Goal: Information Seeking & Learning: Compare options

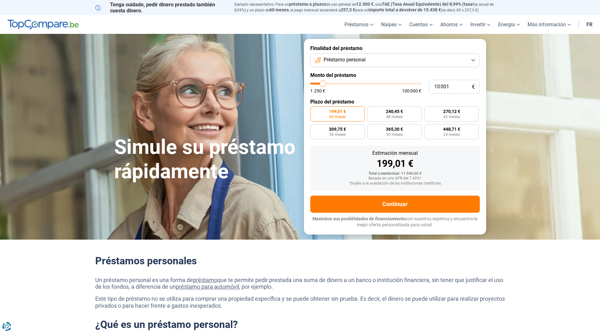
type input "59 500"
type input "59500"
click at [375, 83] on input "range" at bounding box center [365, 84] width 111 height 2
radio input "false"
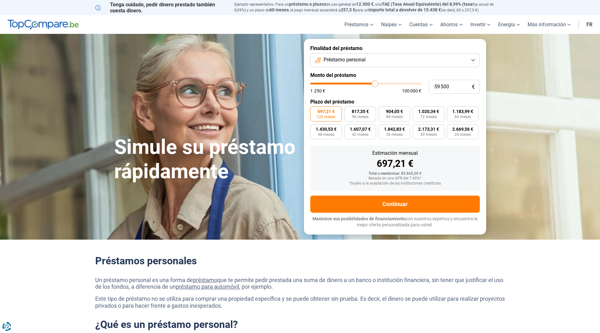
type input "59 000"
type input "59000"
type input "58 750"
type input "58750"
type input "57 750"
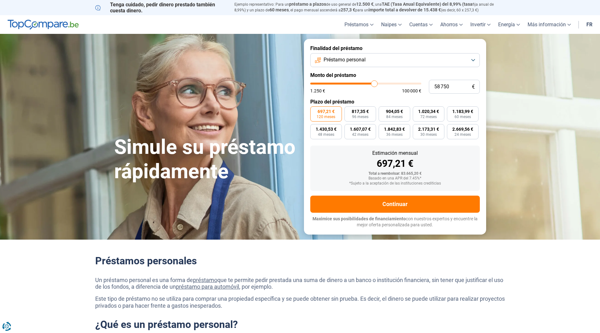
type input "57750"
type input "57 250"
type input "57250"
type input "57 000"
type input "57000"
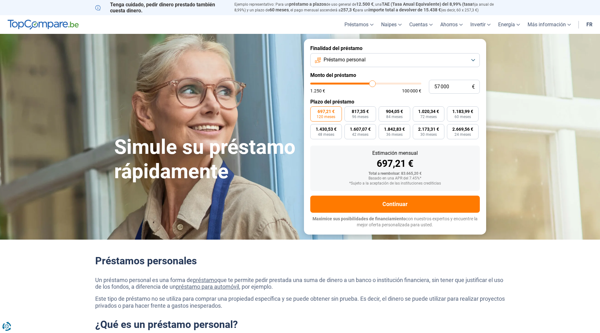
type input "56 500"
type input "56500"
type input "56 250"
type input "56250"
type input "56 000"
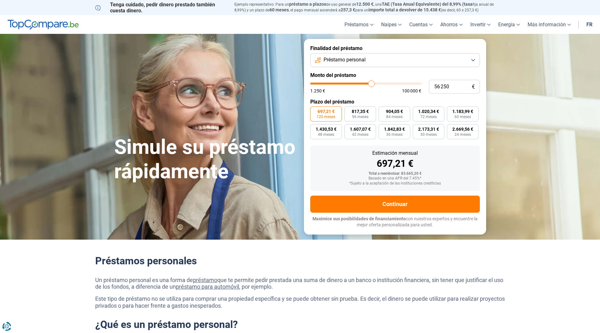
type input "56000"
type input "55 500"
type input "55500"
type input "54 750"
type input "54750"
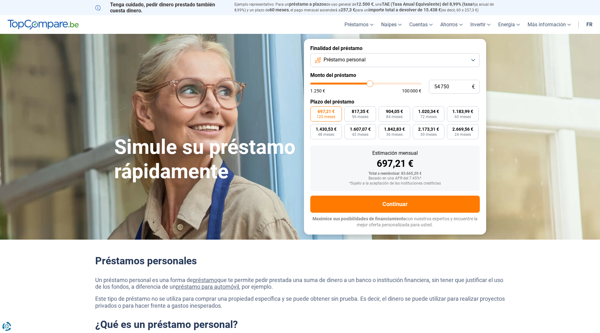
type input "53 000"
type input "53000"
type input "49 500"
type input "49500"
type input "46 000"
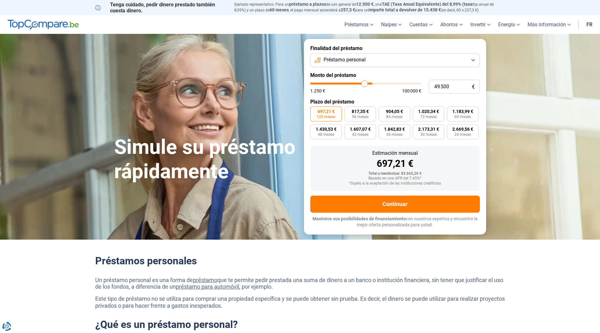
type input "46000"
type input "43 500"
type input "43500"
type input "40 750"
type input "40750"
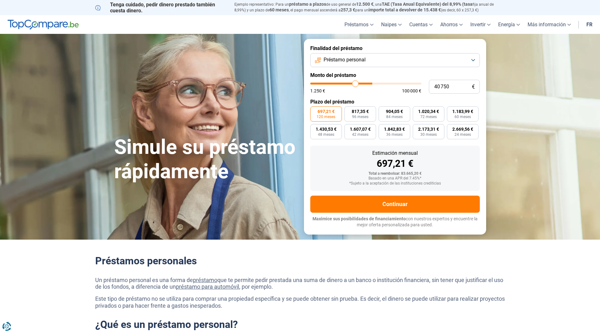
type input "37 250"
type input "37250"
type input "34 750"
type input "34750"
type input "32 000"
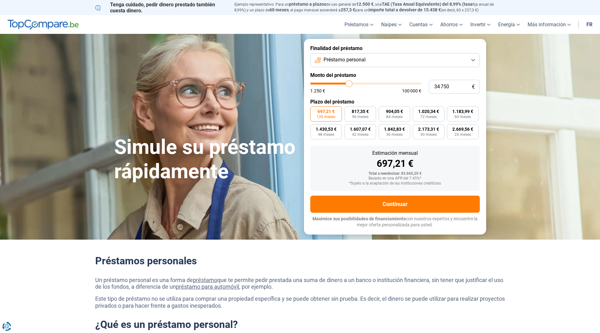
type input "32000"
type input "30 750"
type input "30750"
type input "30 500"
type input "30500"
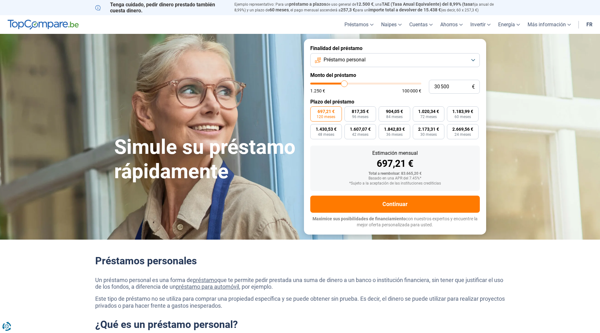
type input "30 250"
type input "30250"
type input "29 750"
type input "29750"
type input "29 250"
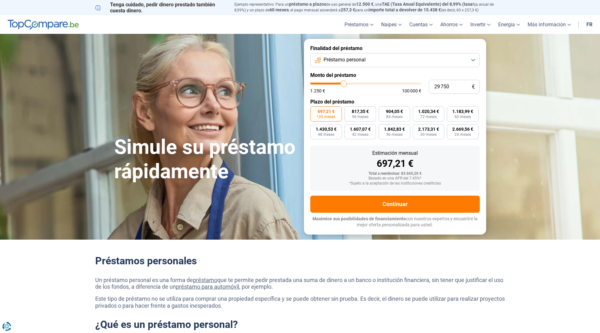
type input "29250"
type input "29 000"
type input "29000"
type input "28 750"
type input "28750"
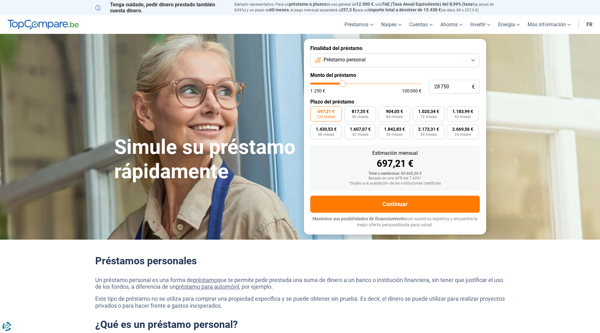
type input "28 250"
type input "28250"
type input "27 750"
type input "27750"
type input "27 500"
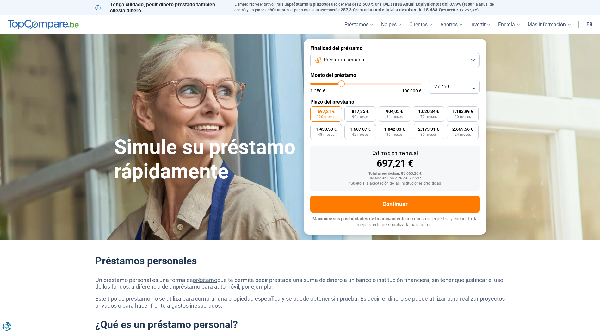
type input "27500"
type input "26 750"
type input "26750"
type input "27 250"
type input "27250"
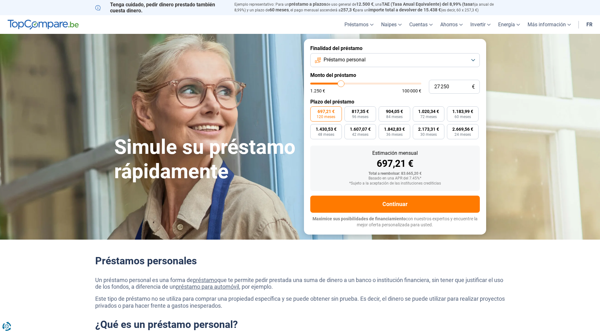
type input "27 500"
type input "27500"
type input "27 750"
type input "27750"
type input "28 000"
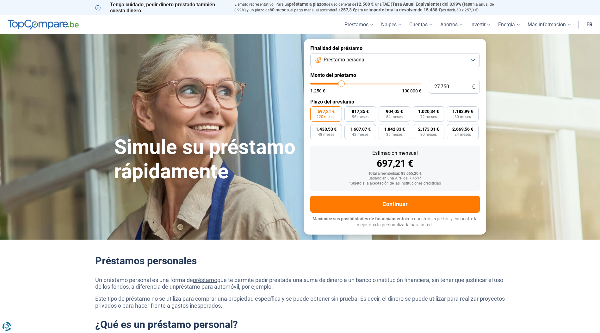
type input "28000"
type input "28 250"
type input "28250"
type input "29 250"
type input "29250"
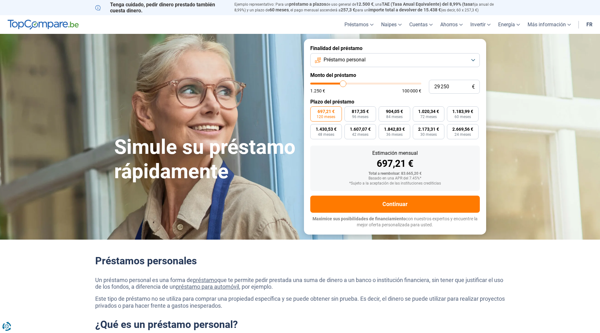
type input "29 500"
type input "29500"
type input "29 750"
type input "29750"
type input "30 500"
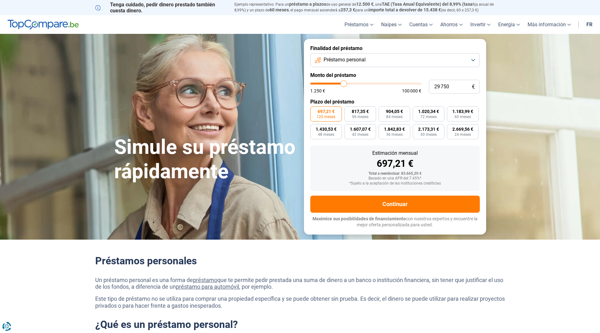
type input "30500"
type input "30 750"
type input "30750"
type input "31 000"
type input "31000"
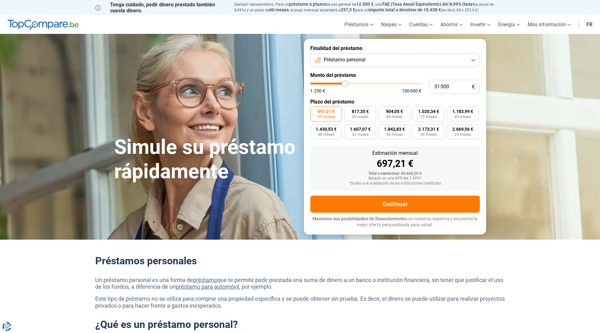
type input "31 250"
type input "31250"
type input "31 750"
type input "31750"
type input "31 250"
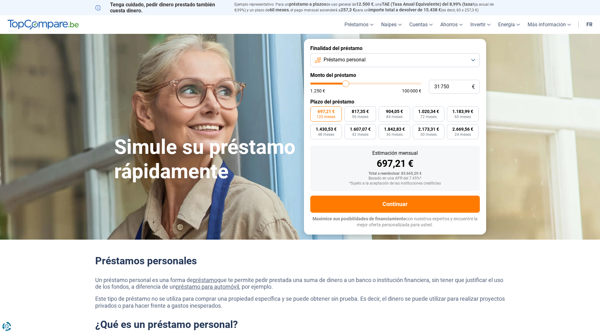
type input "31250"
type input "31 000"
type input "31000"
type input "30 500"
type input "30500"
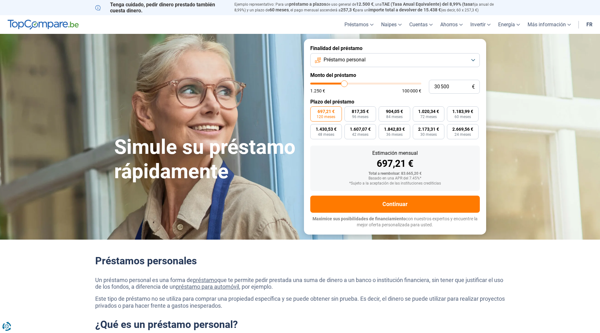
type input "29 750"
type input "29750"
type input "29 500"
type input "29500"
type input "29 250"
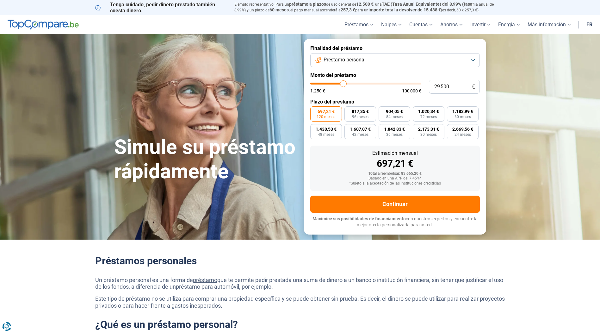
type input "29250"
type input "29 000"
type input "29000"
type input "28 750"
type input "28750"
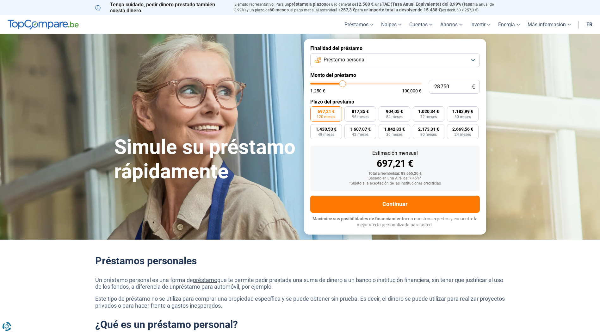
type input "28 000"
type input "28000"
type input "27 750"
type input "27750"
type input "27 500"
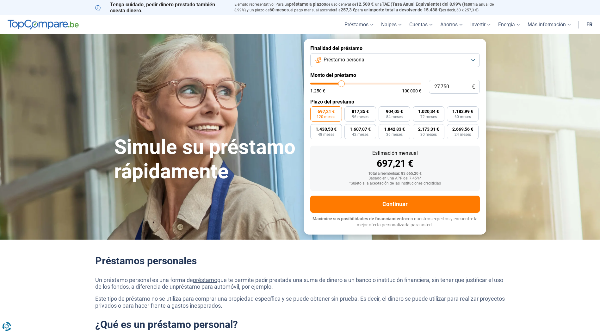
type input "27500"
type input "27 250"
type input "27250"
type input "26 750"
type input "26750"
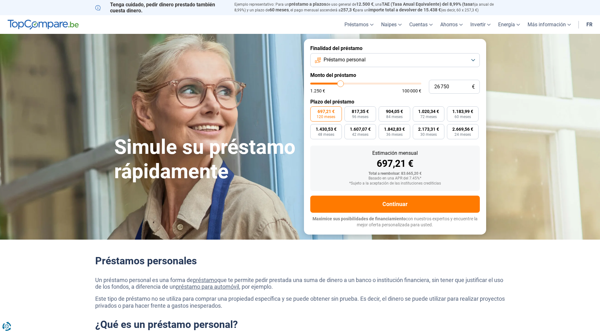
type input "26 500"
type input "26500"
type input "26 250"
type input "26250"
type input "26 000"
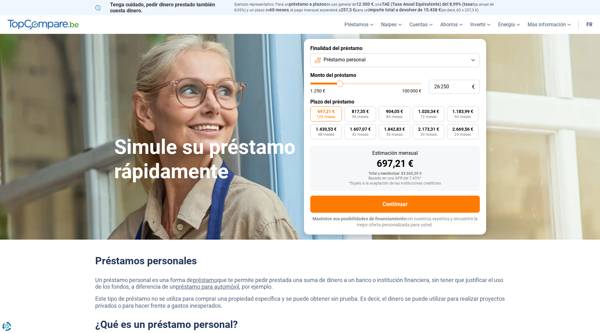
type input "26000"
type input "25 250"
type input "25250"
type input "24 750"
type input "24750"
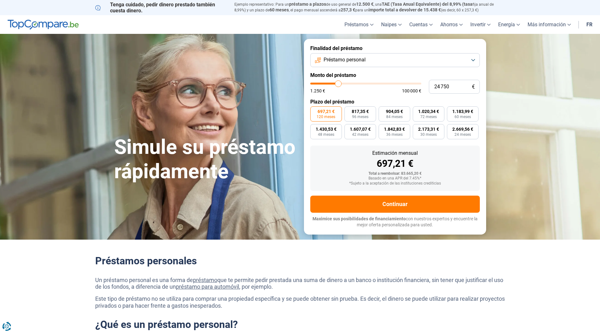
type input "23 500"
type input "23500"
type input "21 250"
type input "21250"
type input "18 000"
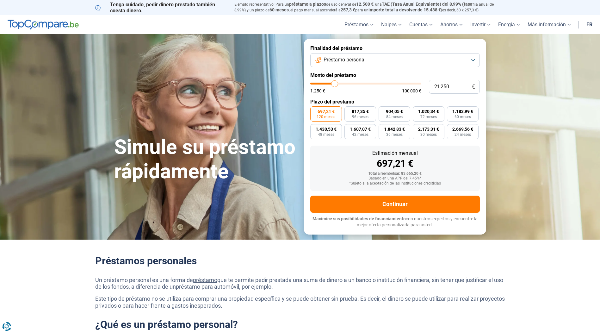
type input "18000"
type input "15 750"
type input "15750"
type input "13 500"
type input "13500"
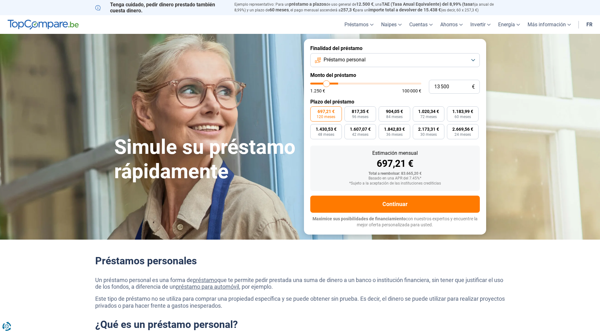
type input "11 500"
type input "11500"
type input "9 750"
type input "9750"
type input "8 750"
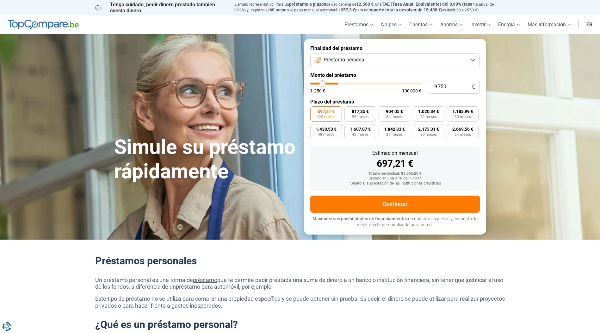
type input "8750"
type input "8 250"
type input "8250"
type input "8 000"
type input "8000"
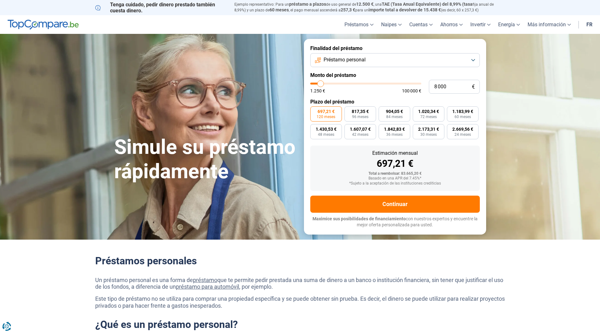
type input "7 000"
type input "7000"
type input "5 750"
type input "5750"
type input "4 000"
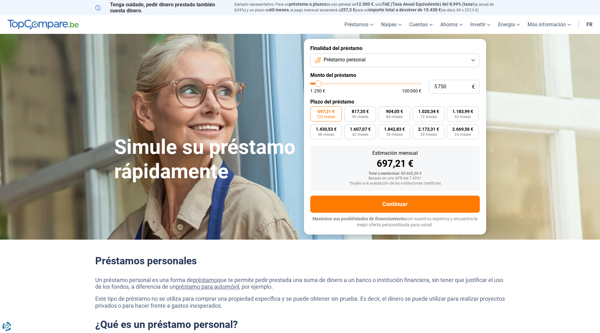
type input "4000"
type input "3 500"
type input "3500"
type input "3 000"
type input "3000"
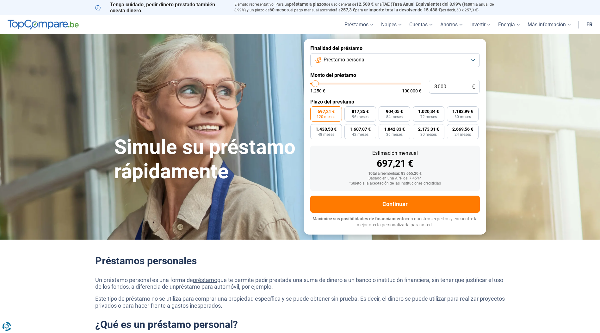
type input "3 500"
type input "3500"
type input "3 750"
type input "3750"
type input "4 000"
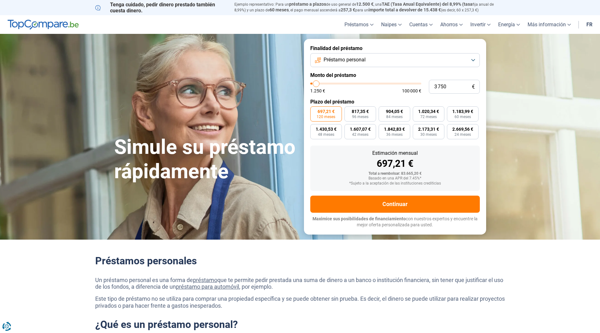
type input "4000"
type input "4 250"
type input "4250"
type input "4 500"
type input "4500"
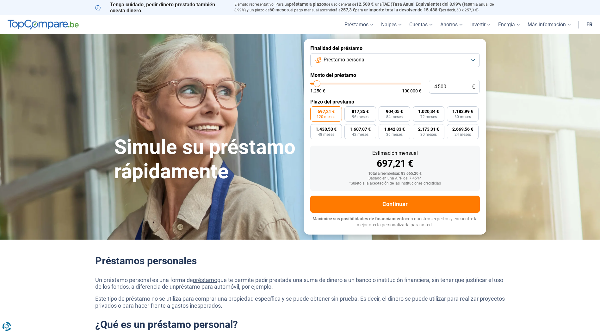
type input "5 000"
drag, startPoint x: 375, startPoint y: 83, endPoint x: 317, endPoint y: 88, distance: 57.7
type input "5000"
click at [317, 84] on input "range" at bounding box center [365, 84] width 111 height 2
radio input "true"
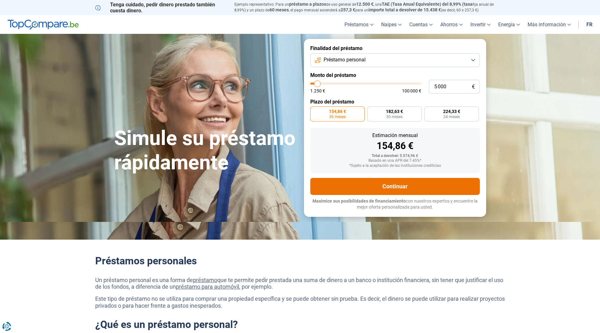
click at [398, 182] on button "Continuar" at bounding box center [394, 186] width 169 height 17
